Goal: Task Accomplishment & Management: Manage account settings

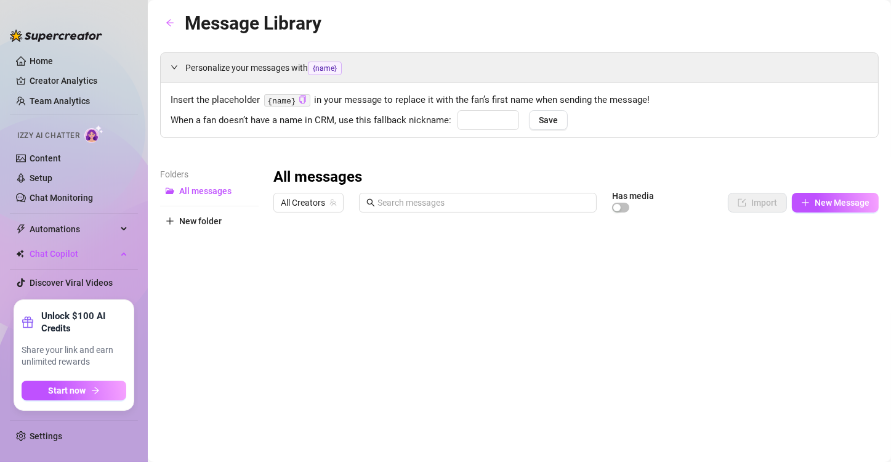
type input "babe"
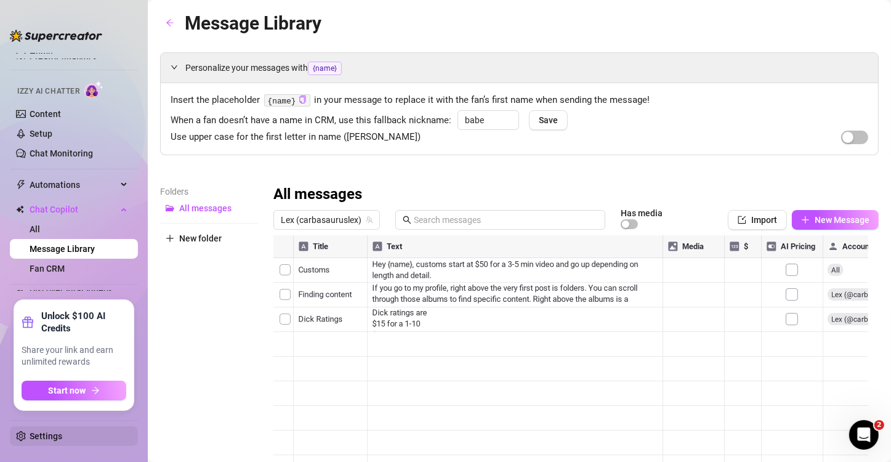
click at [44, 434] on link "Settings" at bounding box center [46, 436] width 33 height 10
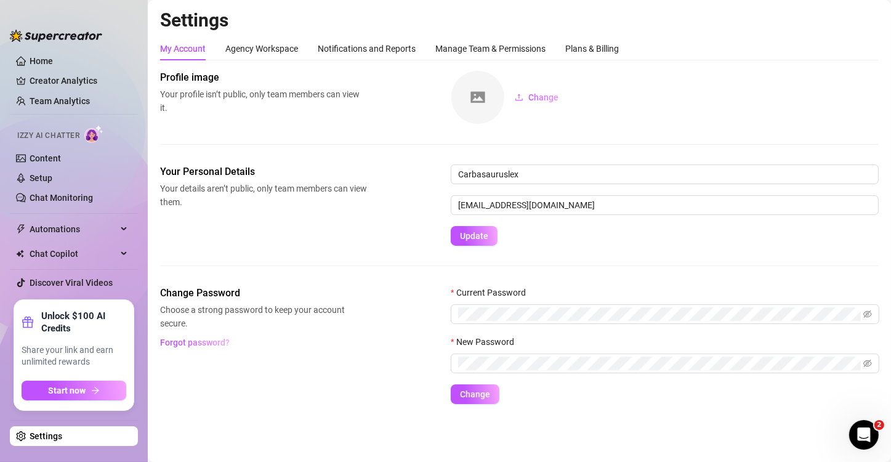
click at [44, 431] on link "Settings" at bounding box center [46, 436] width 33 height 10
click at [42, 63] on link "Home" at bounding box center [41, 61] width 23 height 10
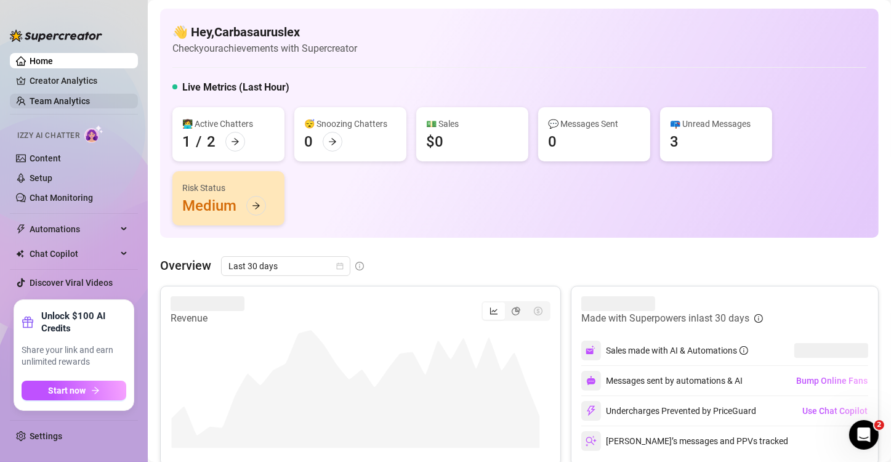
click at [65, 100] on link "Team Analytics" at bounding box center [60, 101] width 60 height 10
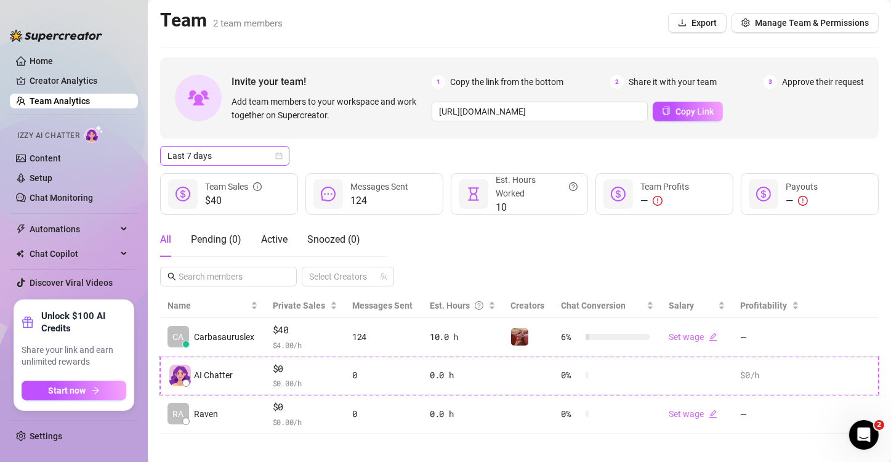
scroll to position [7, 0]
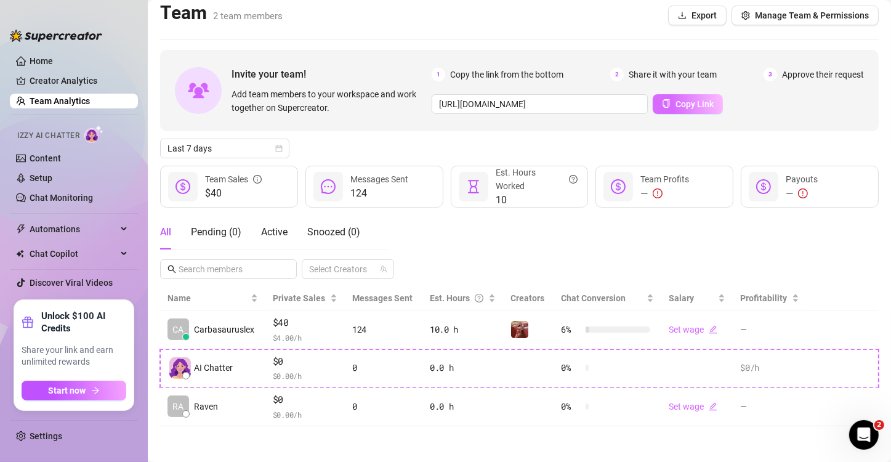
click at [663, 108] on icon "copy" at bounding box center [666, 103] width 7 height 9
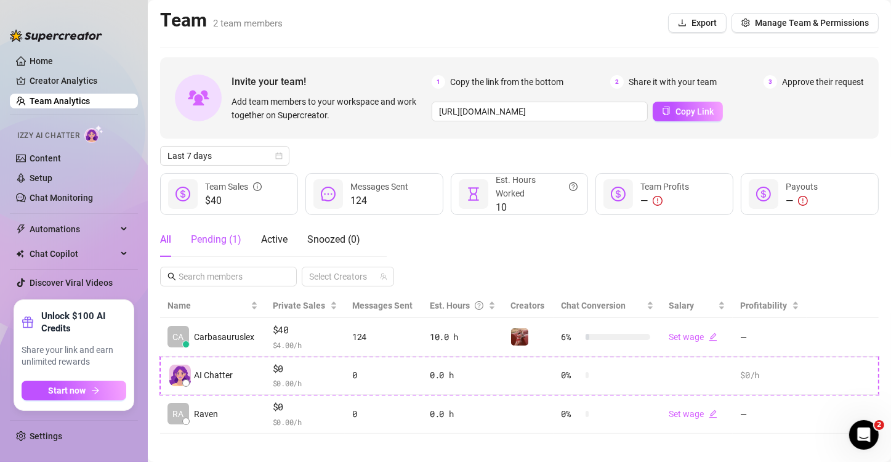
click at [204, 236] on div "Pending ( 1 )" at bounding box center [216, 239] width 51 height 15
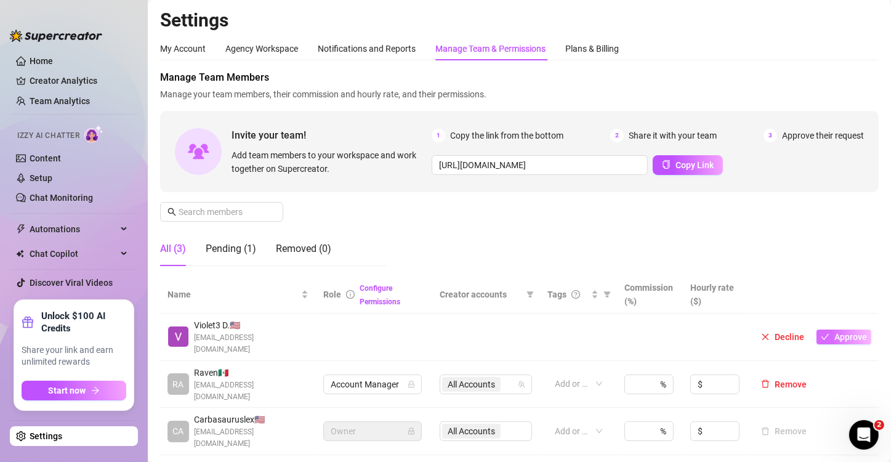
click at [845, 334] on span "Approve" at bounding box center [851, 337] width 33 height 10
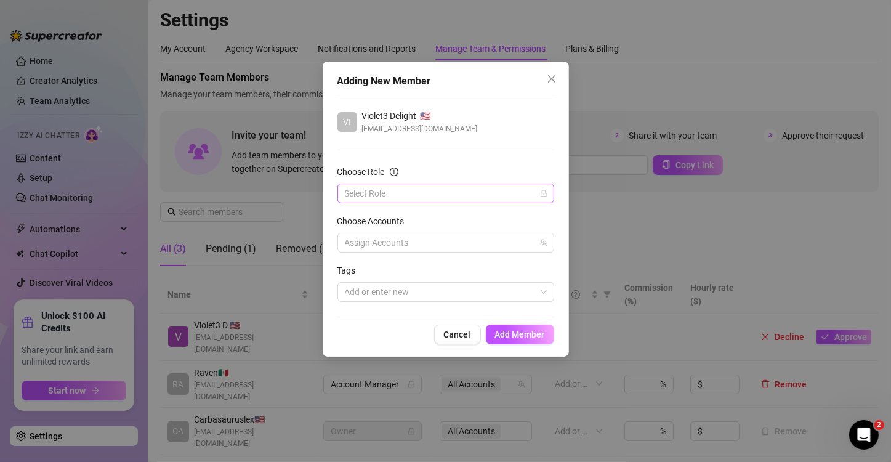
click at [456, 195] on input "Choose Role" at bounding box center [440, 193] width 191 height 18
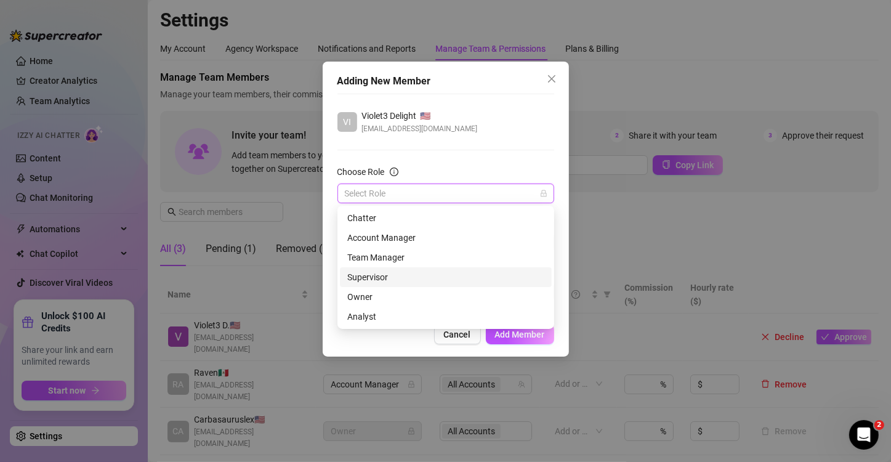
click at [384, 281] on div "Supervisor" at bounding box center [445, 277] width 197 height 14
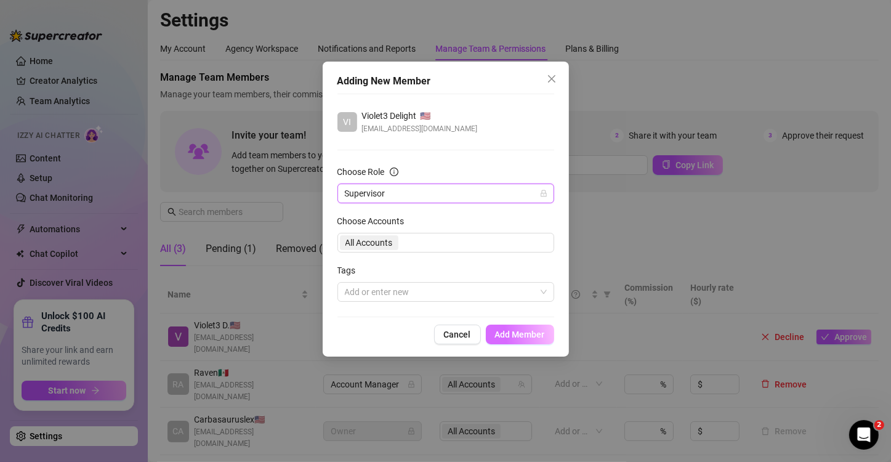
click at [500, 330] on span "Add Member" at bounding box center [520, 335] width 50 height 10
